Goal: Task Accomplishment & Management: Complete application form

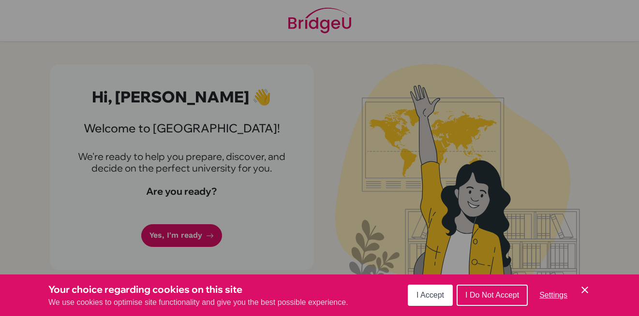
click at [439, 298] on span "I Accept" at bounding box center [430, 295] width 28 height 8
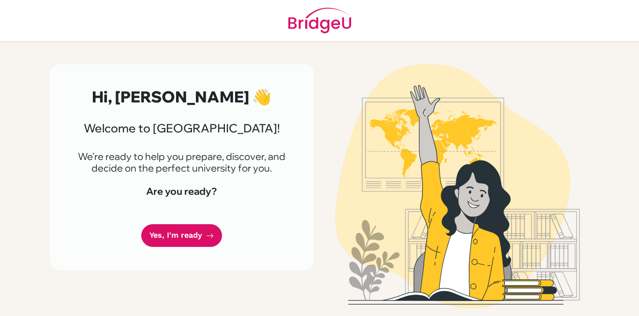
click at [206, 247] on link "Yes, I'm ready" at bounding box center [181, 235] width 81 height 23
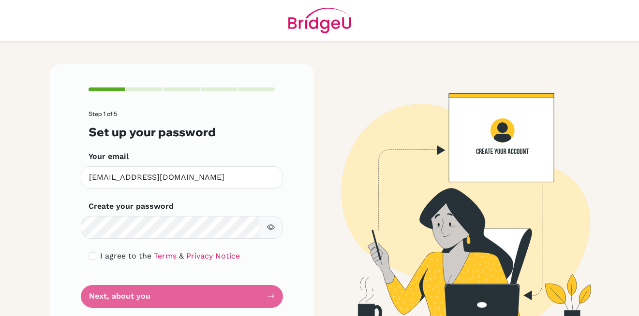
click at [281, 224] on div "Step 1 of 5 Set up your password Your email upashak.13562@gems.edu.np Invalid e…" at bounding box center [182, 197] width 264 height 266
click at [271, 225] on button "button" at bounding box center [271, 227] width 24 height 23
click at [88, 254] on input "checkbox" at bounding box center [92, 256] width 8 height 8
checkbox input "true"
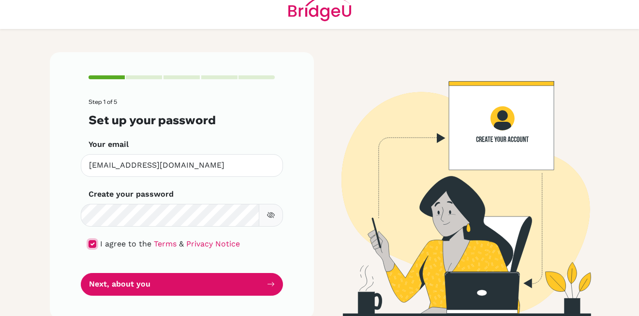
scroll to position [23, 0]
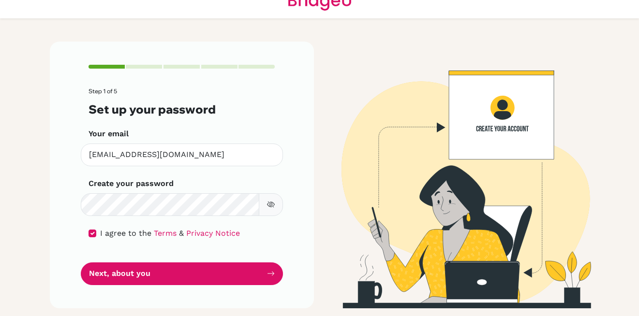
click at [138, 274] on button "Next, about you" at bounding box center [182, 274] width 202 height 23
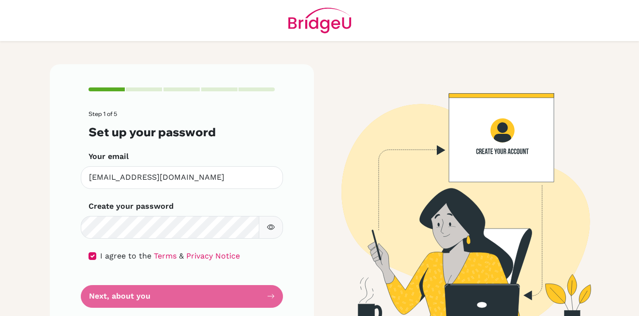
scroll to position [23, 0]
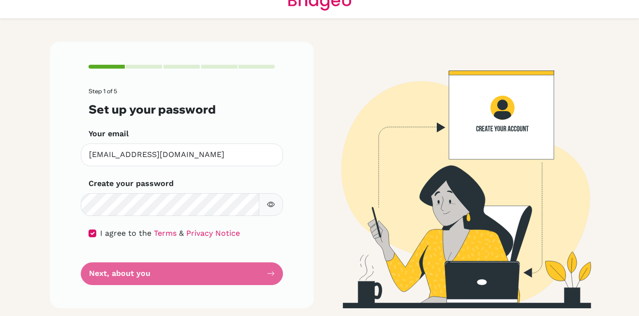
click at [107, 247] on form "Step 1 of 5 Set up your password Your email upashak.13562@gems.edu.np Invalid e…" at bounding box center [181, 186] width 187 height 197
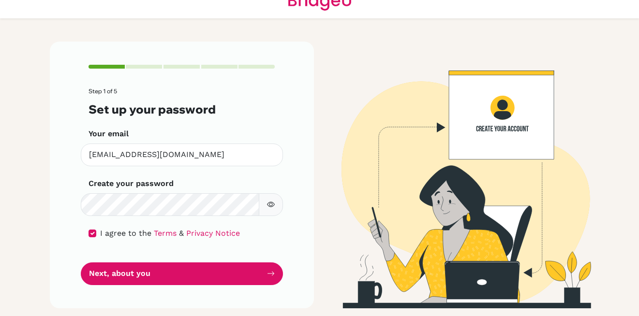
click at [129, 275] on button "Next, about you" at bounding box center [182, 274] width 202 height 23
